Goal: Task Accomplishment & Management: Manage account settings

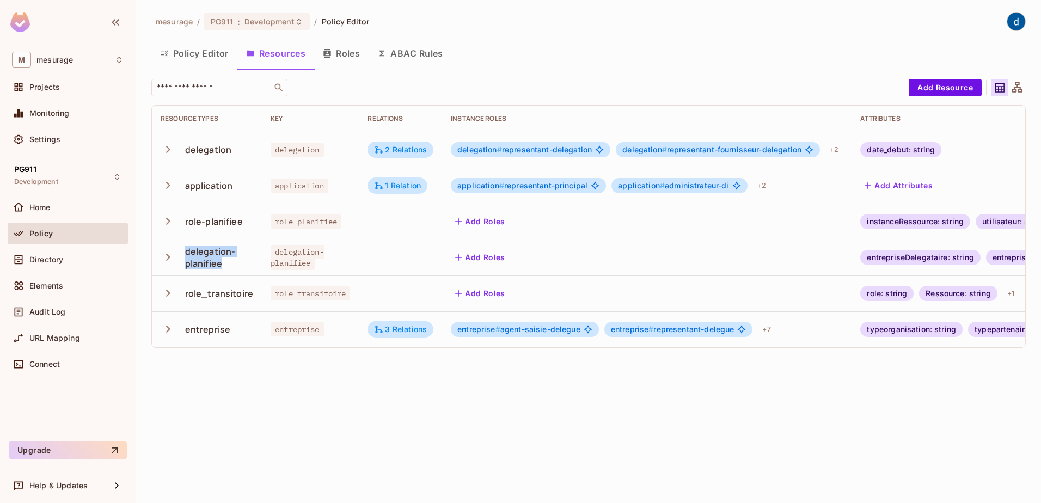
click at [167, 188] on icon "button" at bounding box center [168, 185] width 4 height 7
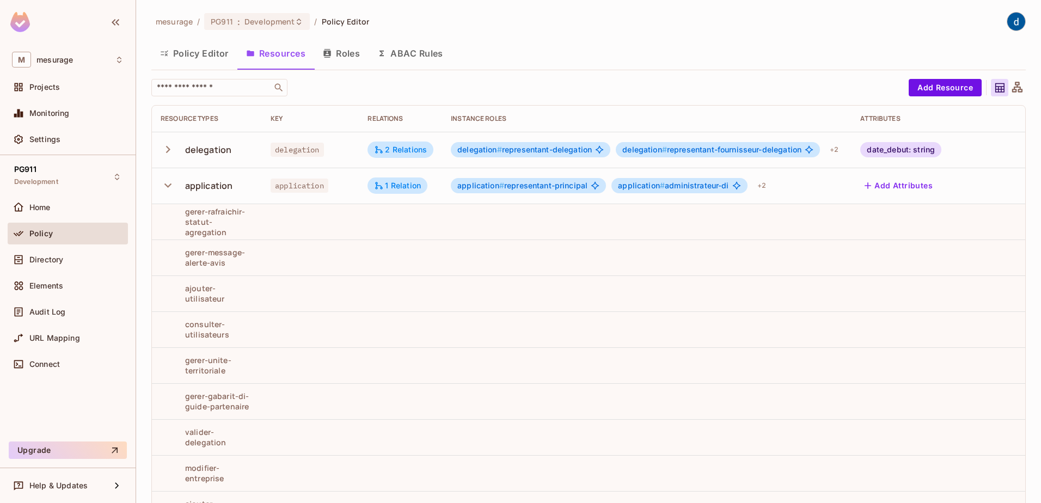
click at [351, 59] on button "Roles" at bounding box center [341, 53] width 54 height 27
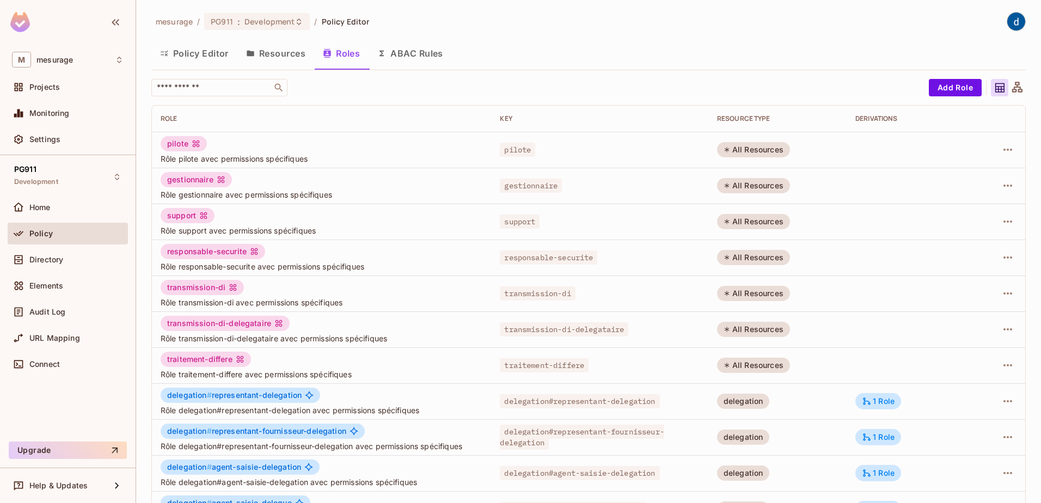
click at [292, 58] on button "Resources" at bounding box center [275, 53] width 77 height 27
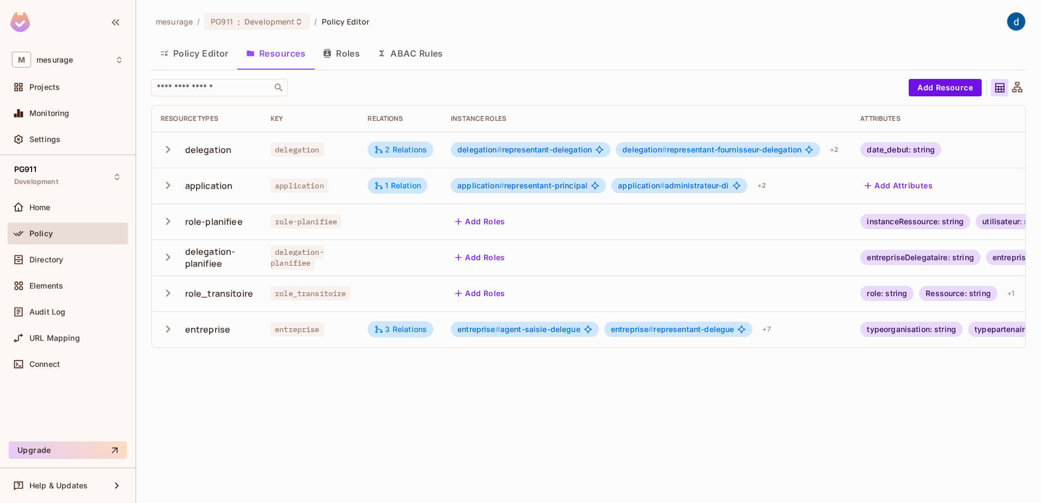
click at [164, 151] on icon "button" at bounding box center [168, 149] width 15 height 15
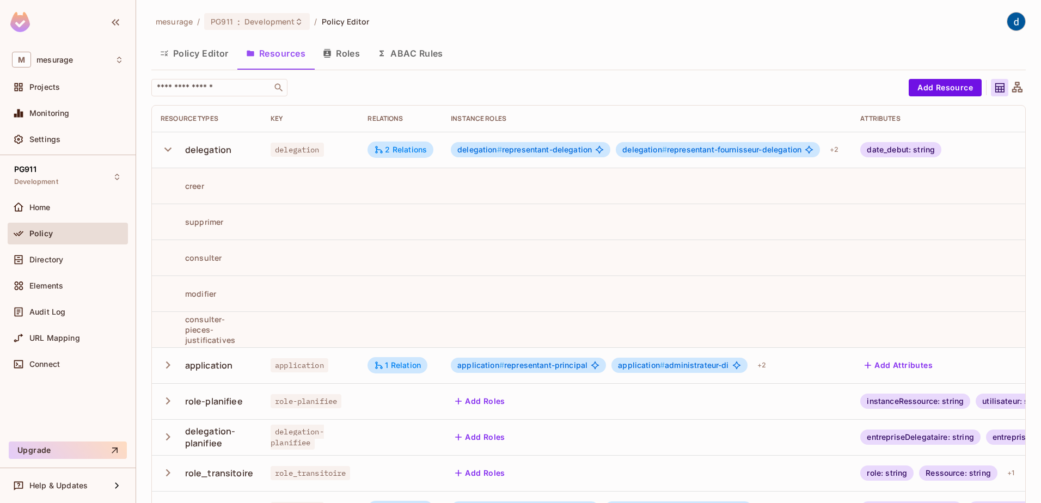
click at [169, 151] on icon "button" at bounding box center [167, 149] width 7 height 4
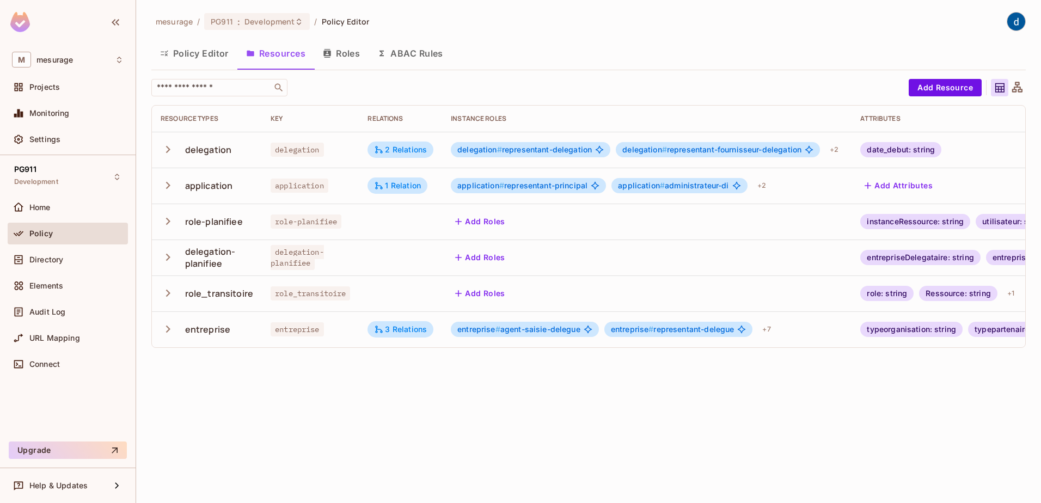
click at [164, 220] on icon "button" at bounding box center [168, 221] width 15 height 15
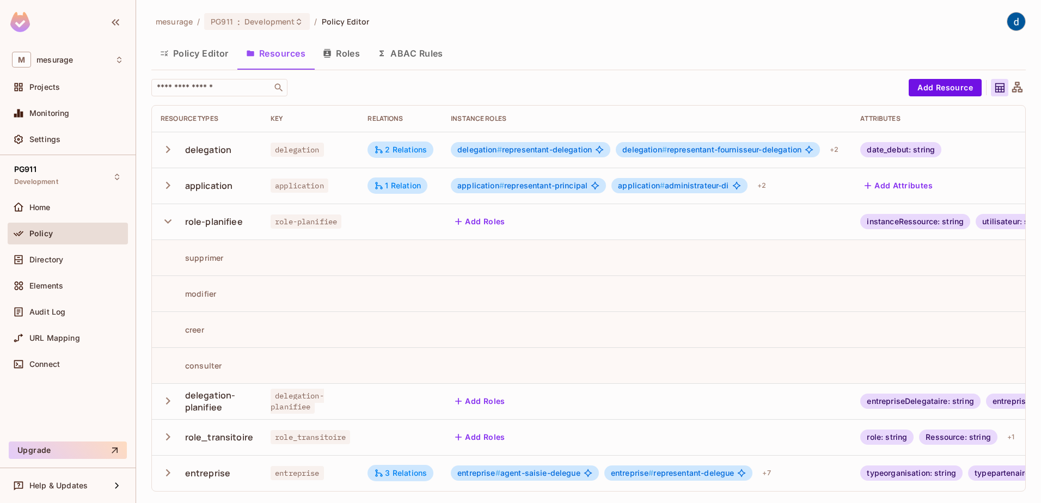
click at [174, 222] on icon "button" at bounding box center [168, 221] width 15 height 15
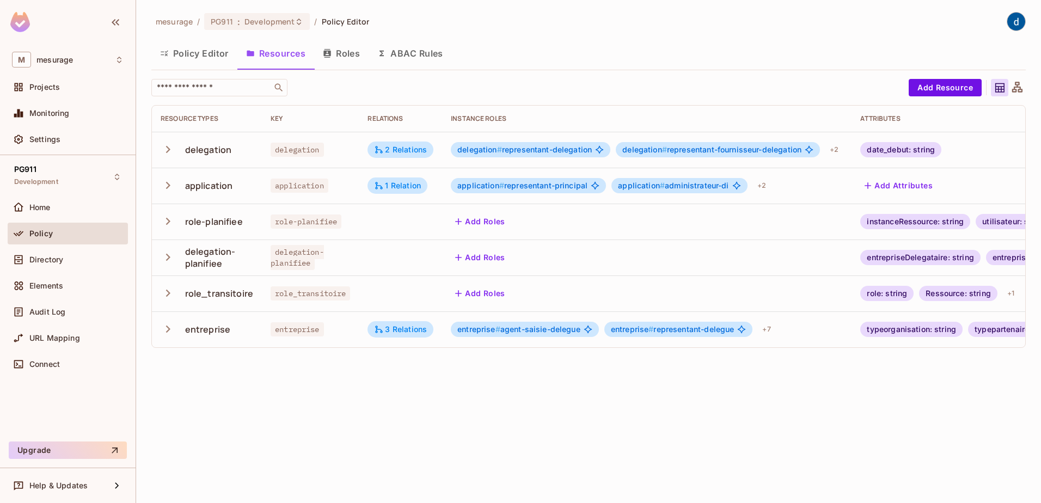
click at [163, 256] on icon "button" at bounding box center [168, 257] width 15 height 15
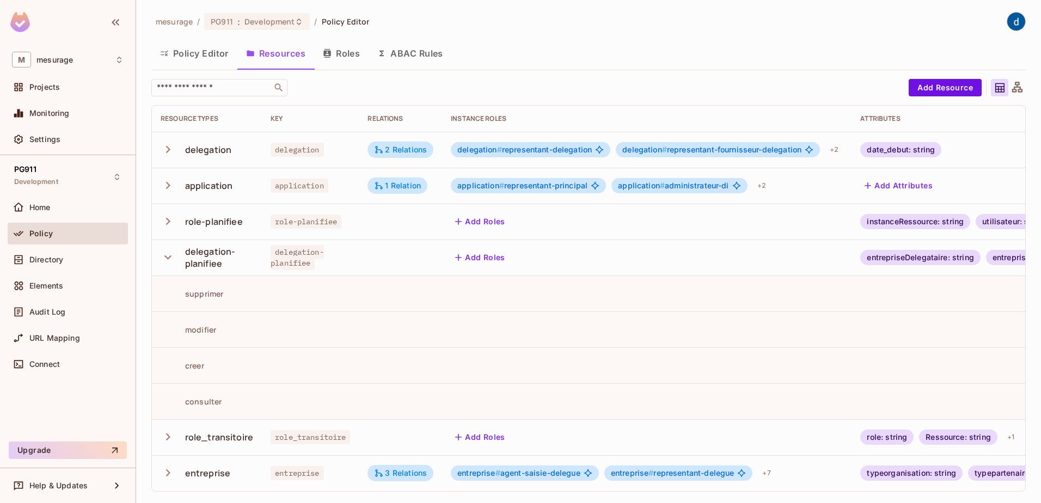
click at [163, 256] on icon "button" at bounding box center [168, 257] width 15 height 15
